Goal: Task Accomplishment & Management: Use online tool/utility

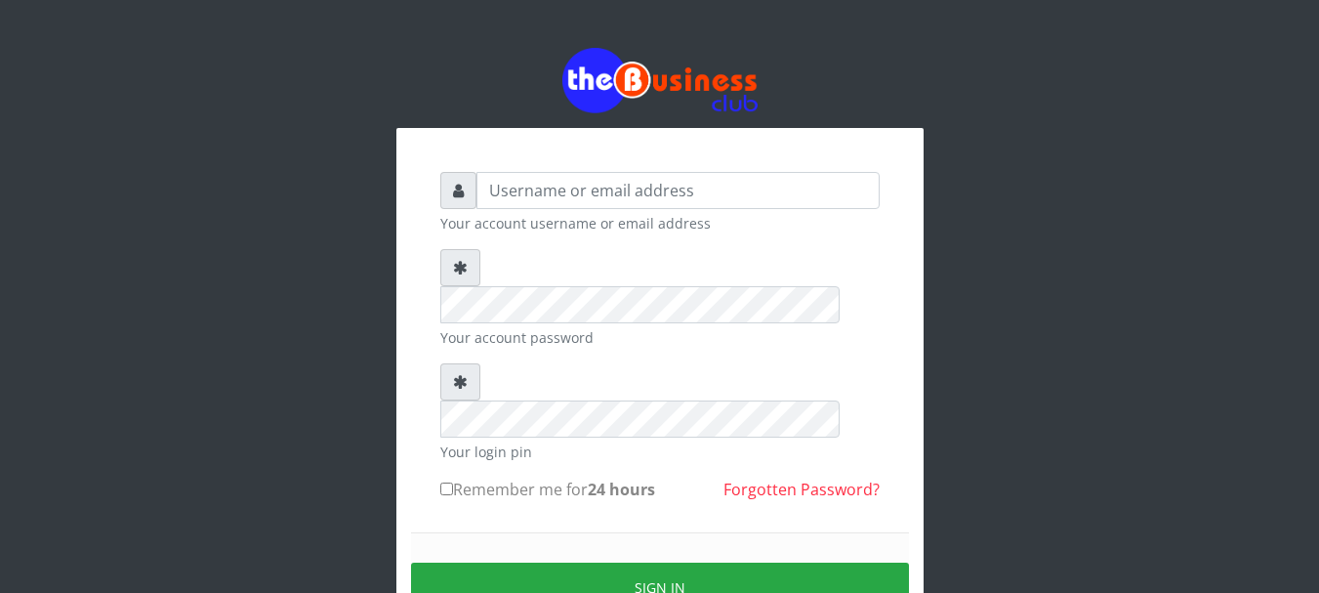
type input "GOLABICHI"
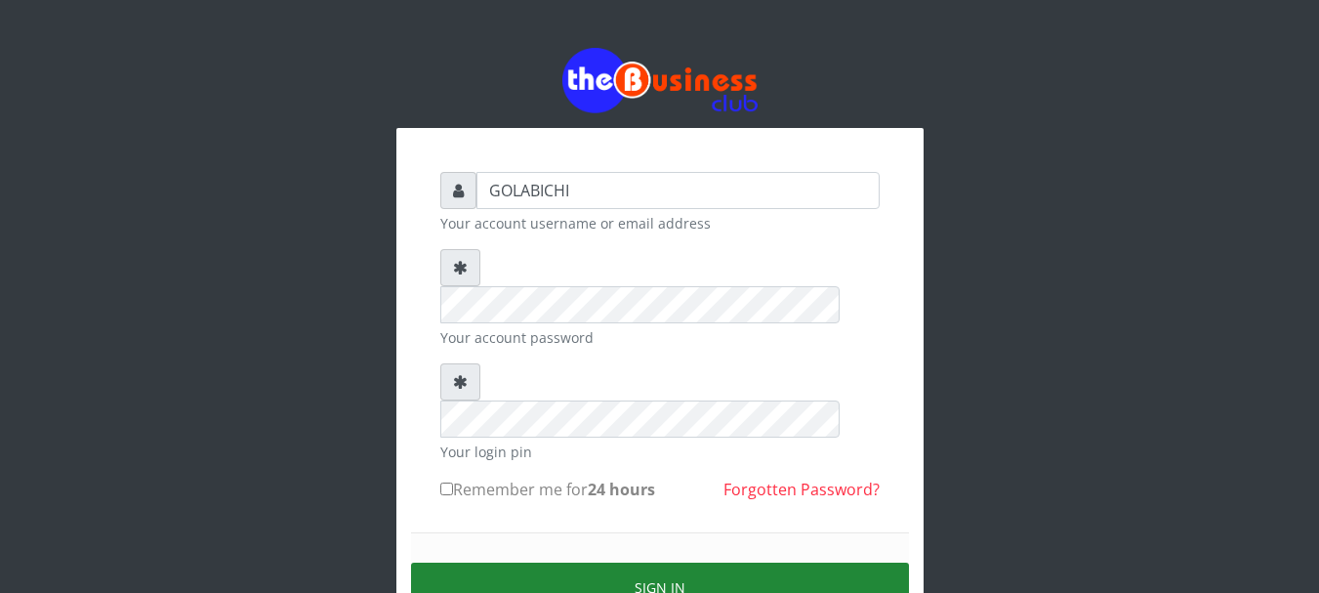
click at [593, 562] on button "Sign in" at bounding box center [660, 587] width 498 height 50
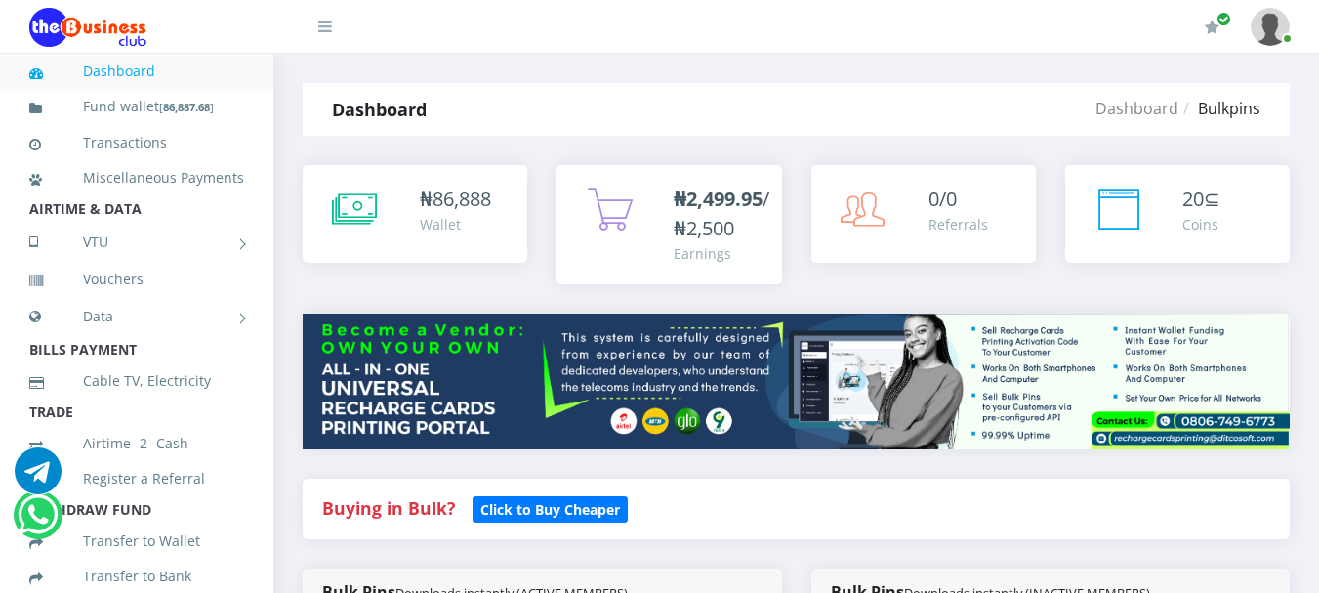
scroll to position [519, 0]
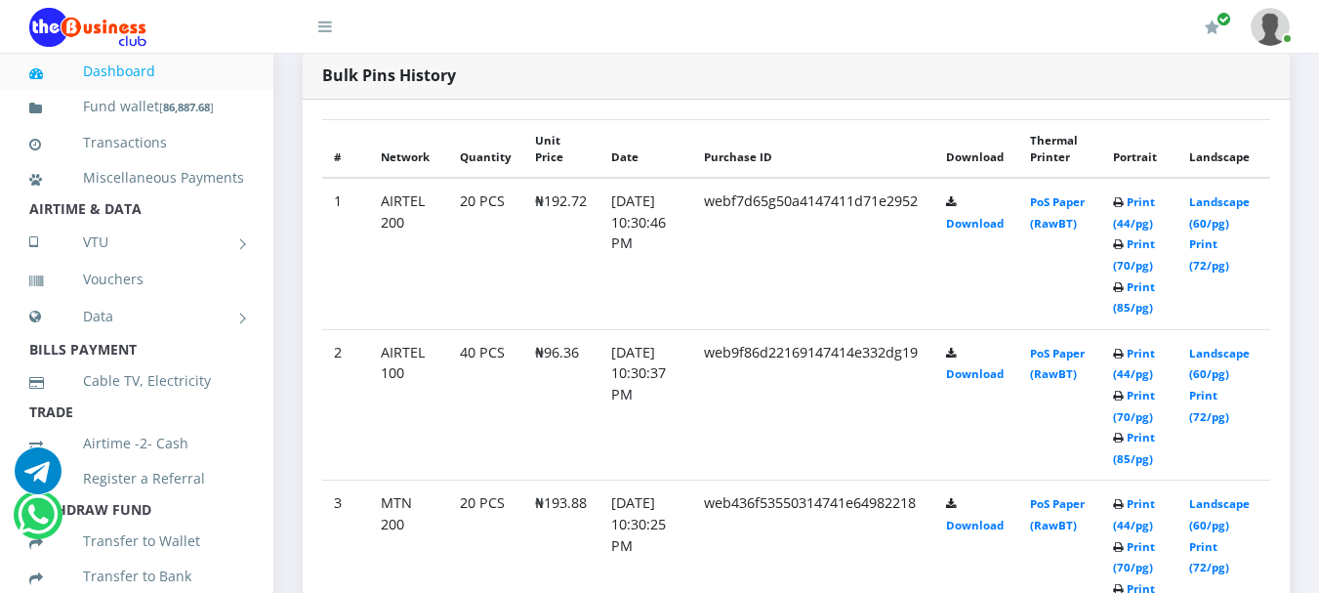
scroll to position [994, 0]
click at [1147, 346] on link "Print (44/pg)" at bounding box center [1134, 364] width 42 height 36
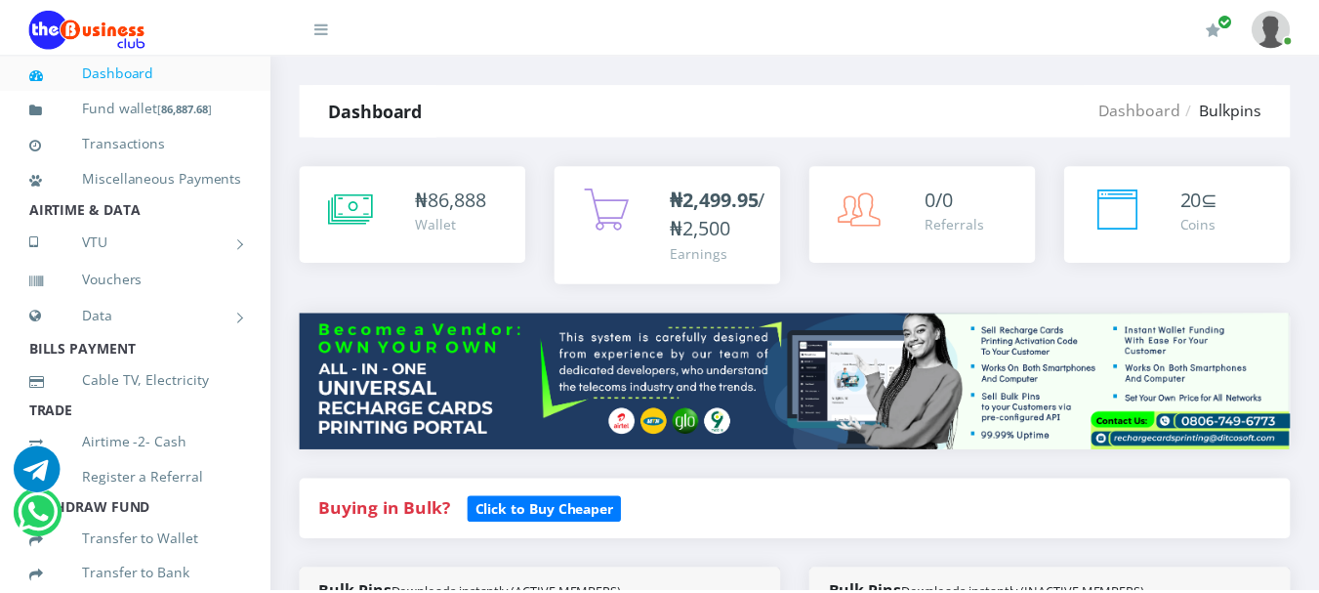
scroll to position [1188, 0]
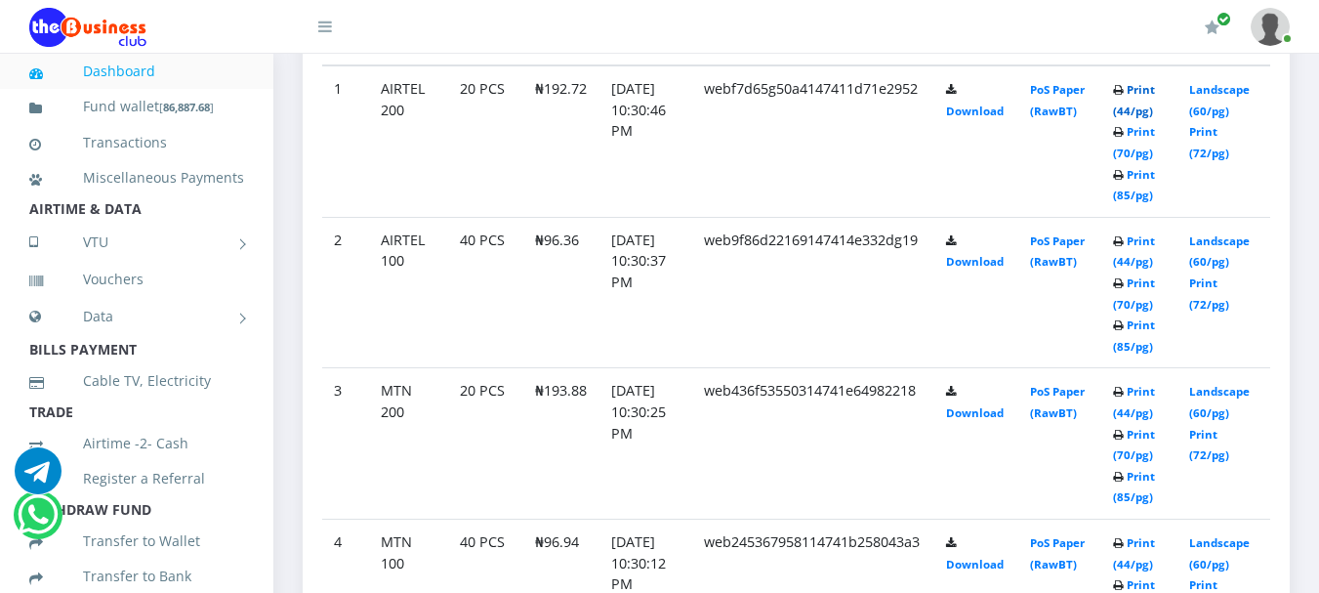
click at [1151, 89] on link "Print (44/pg)" at bounding box center [1134, 100] width 42 height 36
